Goal: Task Accomplishment & Management: Use online tool/utility

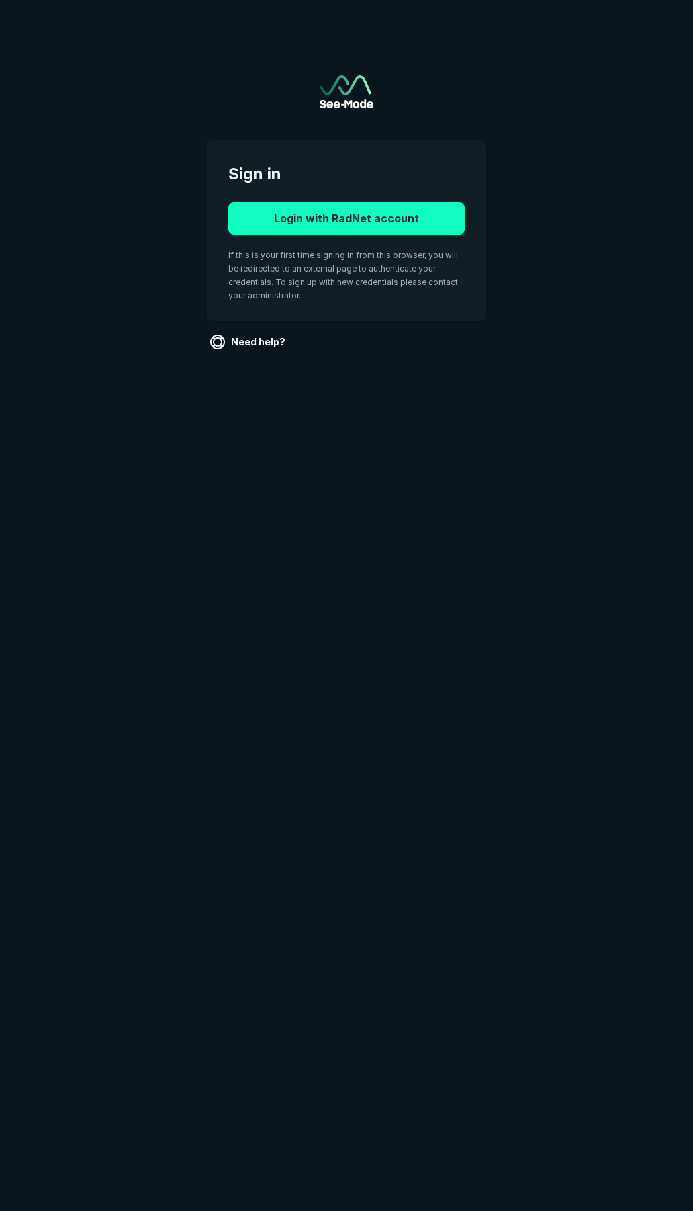
click at [318, 230] on button "Login with RadNet account" at bounding box center [346, 218] width 236 height 32
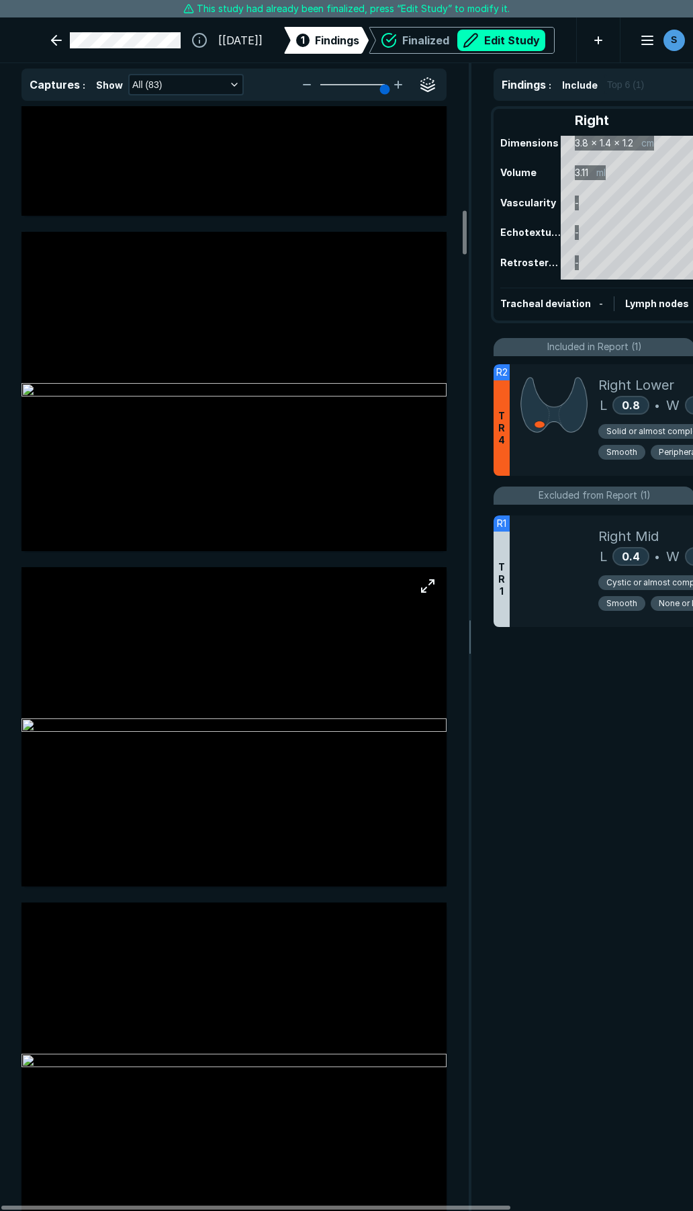
scroll to position [2687, 0]
